Goal: Navigation & Orientation: Find specific page/section

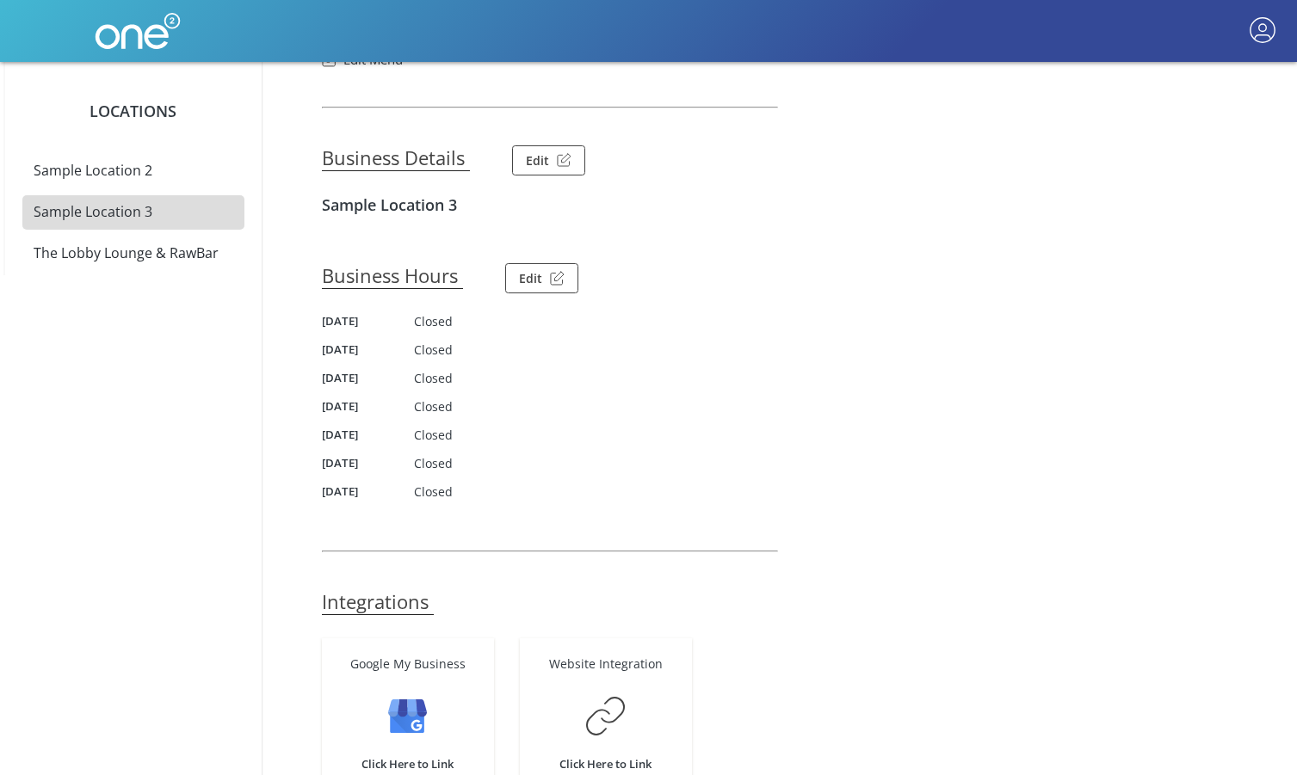
scroll to position [188, 0]
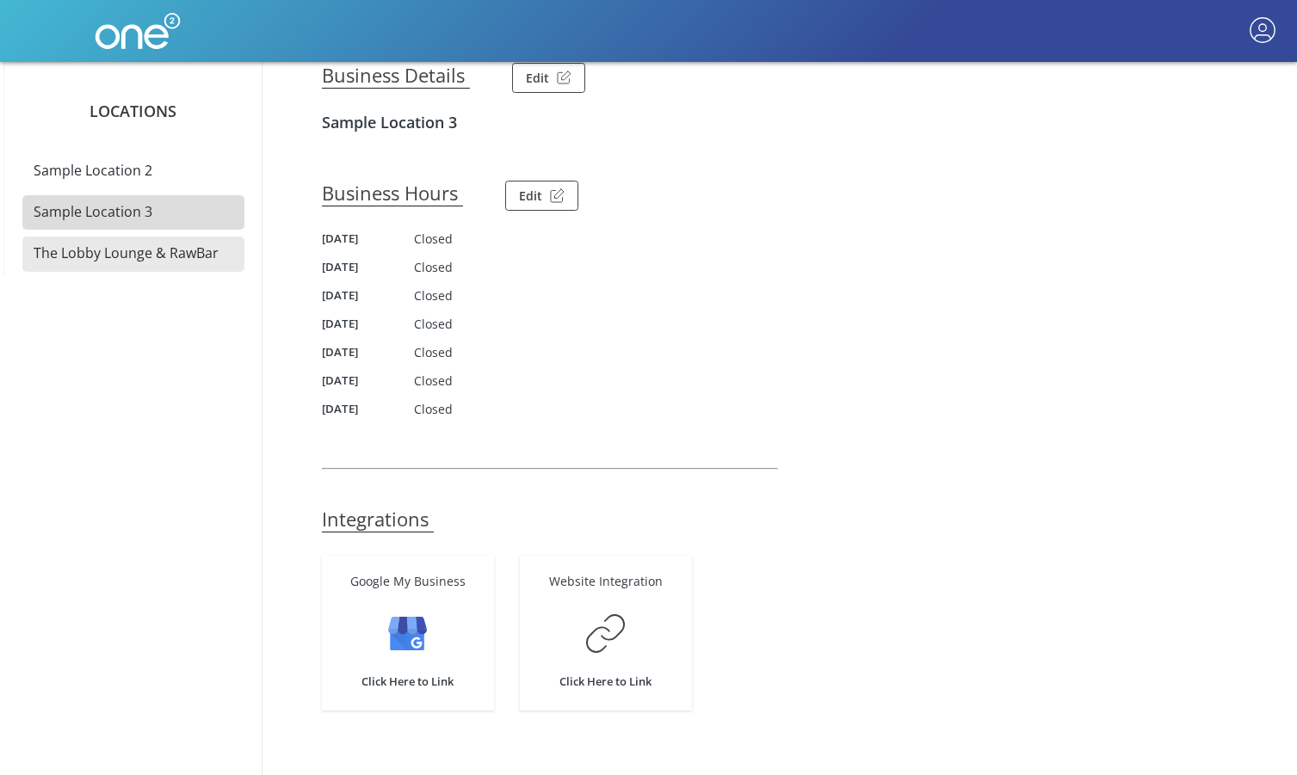
click at [115, 256] on span "The Lobby Lounge & RawBar" at bounding box center [126, 253] width 185 height 19
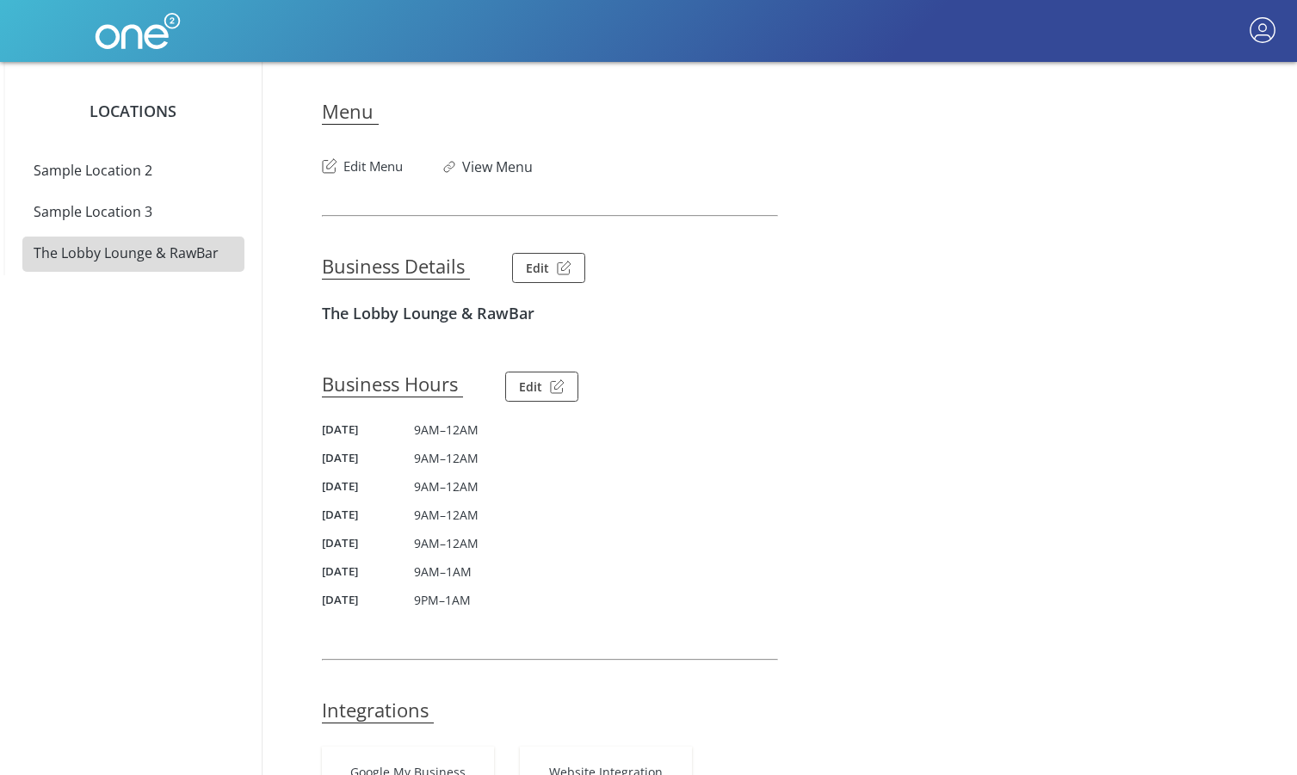
click at [144, 195] on div "Locations Sample Location 2 Sample Location 3 The Lobby Lounge & RawBar" at bounding box center [132, 168] width 258 height 213
click at [151, 161] on link "Sample Location 2" at bounding box center [133, 171] width 222 height 34
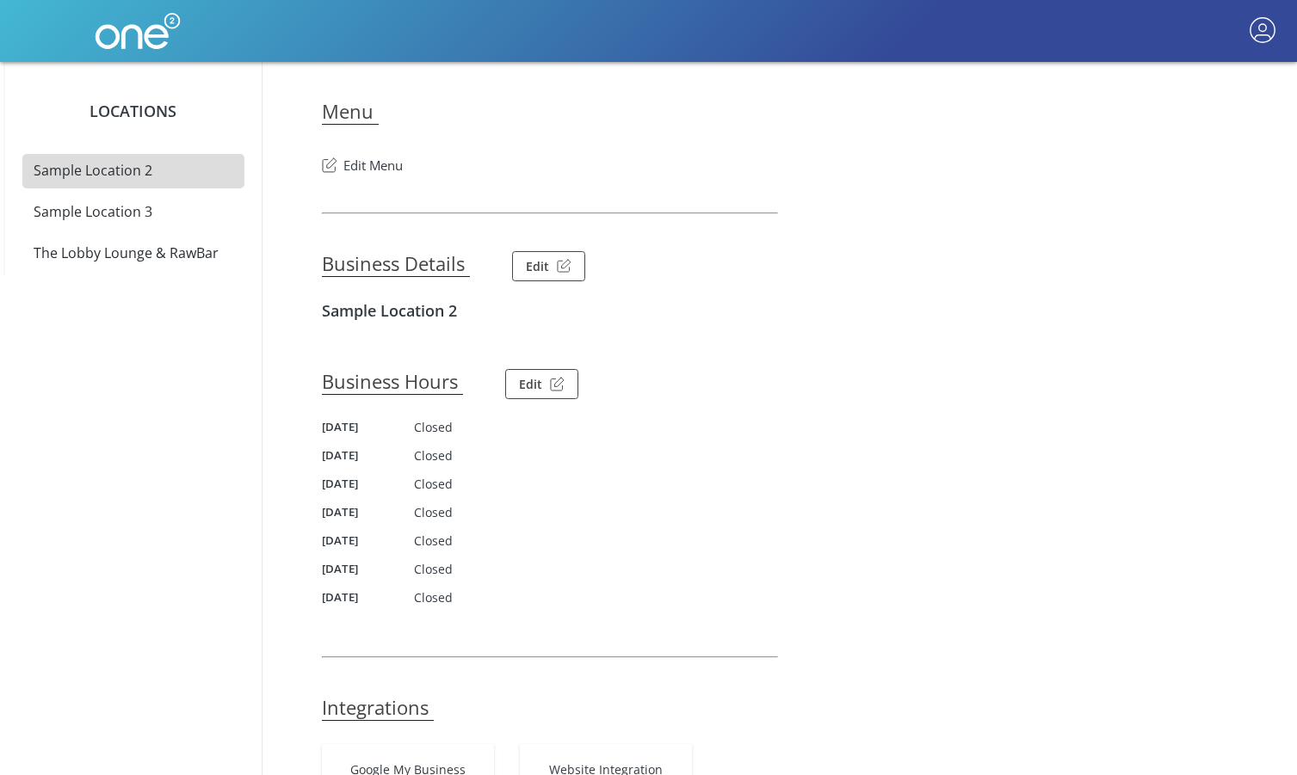
click at [928, 23] on button "button" at bounding box center [1262, 31] width 33 height 33
click at [928, 74] on button "Home" at bounding box center [1199, 72] width 172 height 40
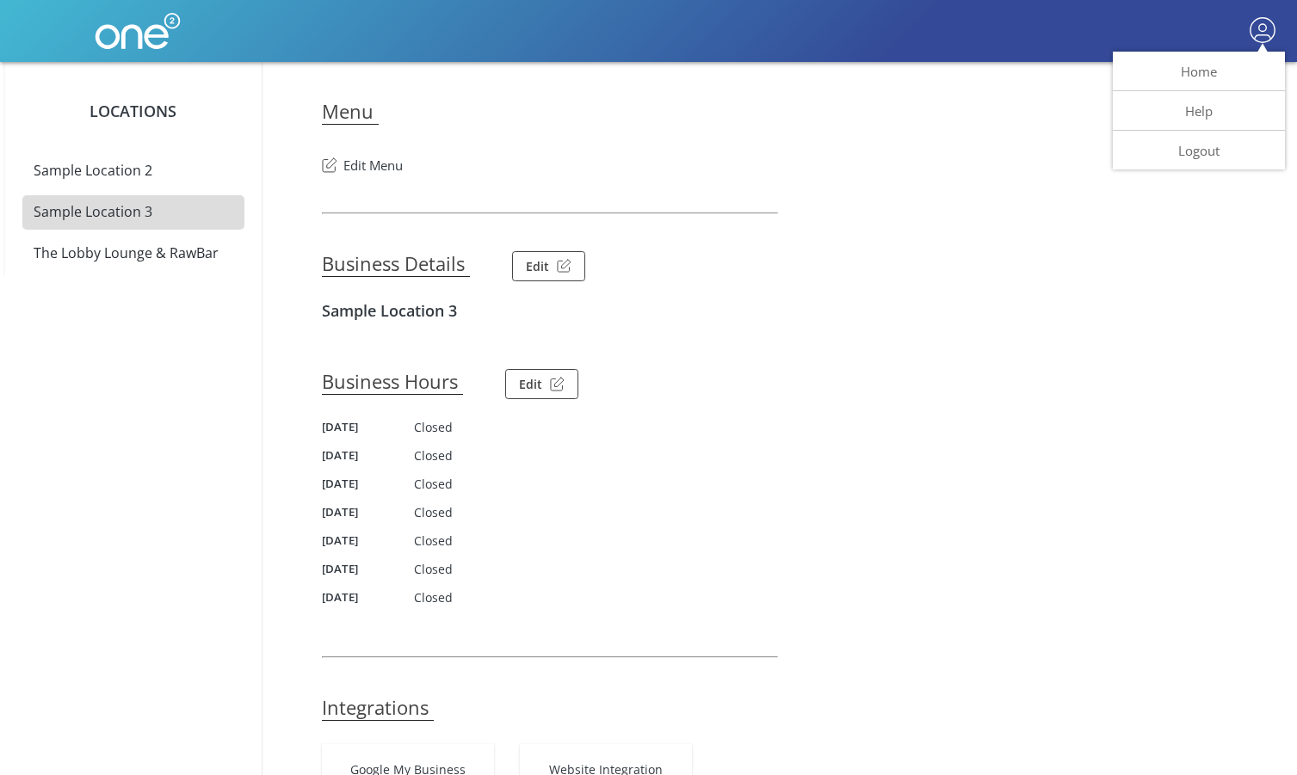
click at [927, 180] on div at bounding box center [648, 387] width 1297 height 775
